Goal: Task Accomplishment & Management: Use online tool/utility

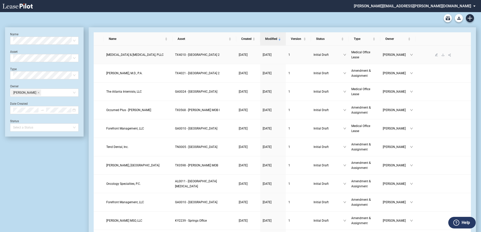
click at [142, 54] on span "Complete Allergy & Asthma, PLLC" at bounding box center [134, 55] width 57 height 4
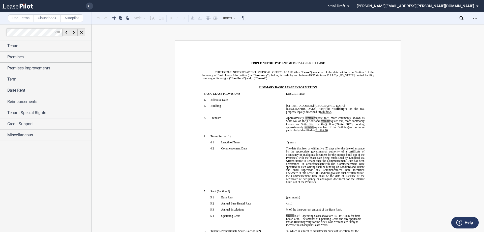
click at [48, 17] on label "Clausebook" at bounding box center [47, 18] width 27 height 8
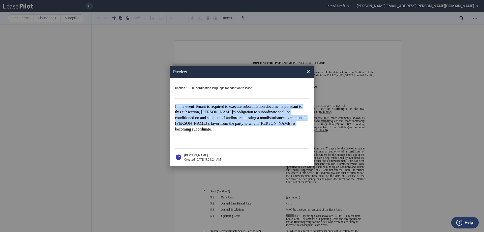
drag, startPoint x: 175, startPoint y: 109, endPoint x: 258, endPoint y: 127, distance: 84.7
click at [258, 127] on p "In the event Tenant is required to execute subordination documents pursuant to …" at bounding box center [242, 118] width 134 height 28
copy span "In the event Tenant is required to execute subordination documents pursuant to …"
drag, startPoint x: 308, startPoint y: 75, endPoint x: 407, endPoint y: 21, distance: 112.9
click at [308, 75] on span "×" at bounding box center [308, 72] width 4 height 8
